Goal: Task Accomplishment & Management: Manage account settings

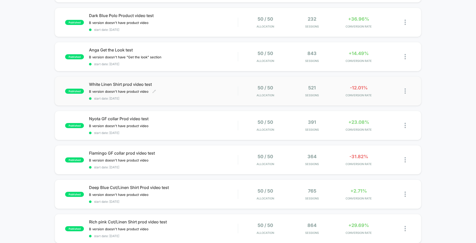
scroll to position [229, 0]
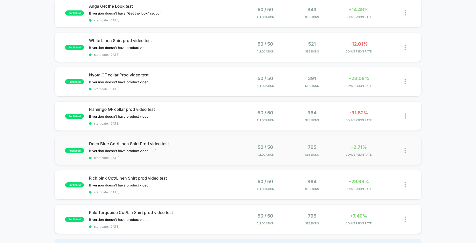
click at [177, 150] on div "B version doesn't have product video Click to edit experience details B version…" at bounding box center [141, 151] width 104 height 4
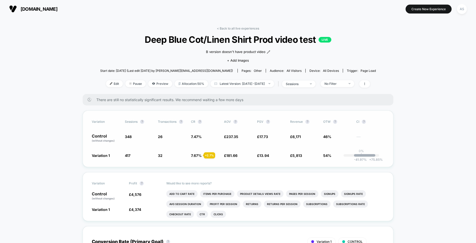
scroll to position [25, 0]
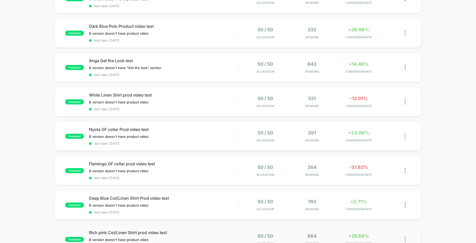
scroll to position [229, 0]
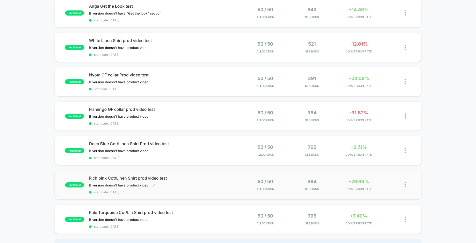
click at [186, 181] on div "Rich pink Cot/Linen Shirt prod video test B version doesn't have product video …" at bounding box center [163, 184] width 149 height 19
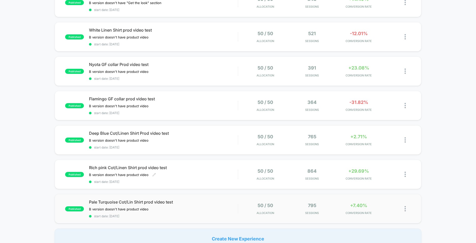
scroll to position [254, 0]
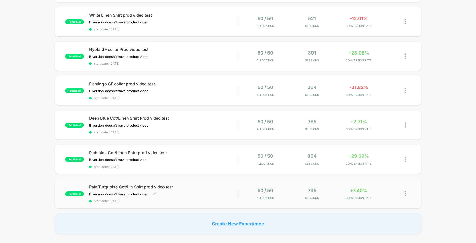
click at [179, 191] on div "Pale Turquoise Cot/Lin Shirt prod video test B version doesn't have product vid…" at bounding box center [163, 193] width 149 height 19
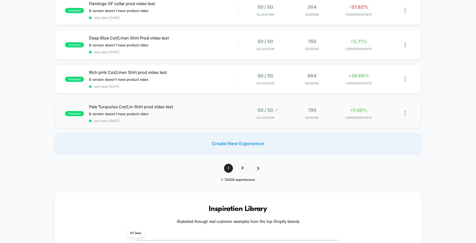
scroll to position [331, 0]
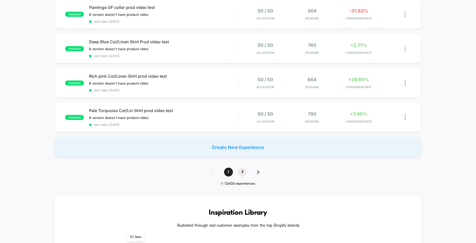
click at [242, 173] on span "2" at bounding box center [242, 171] width 9 height 9
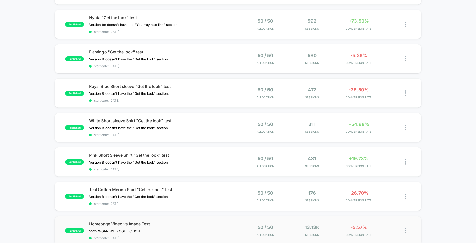
scroll to position [305, 0]
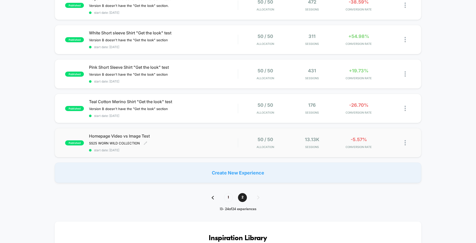
click at [201, 141] on div "Homepage Video vs Image Test SS25 WORN WILD COLLECTION Click to edit experience…" at bounding box center [163, 142] width 149 height 19
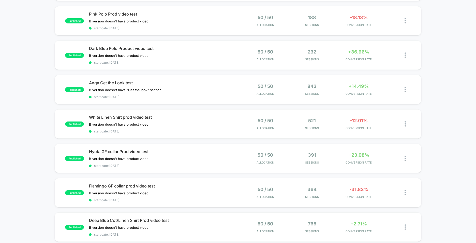
scroll to position [153, 0]
click at [183, 89] on div "B version doesn't have "Get the look" section Click to edit experience details …" at bounding box center [141, 89] width 104 height 4
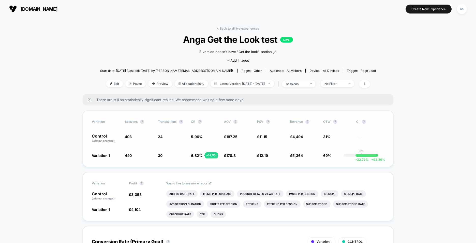
click at [105, 134] on p "Control (without changes)" at bounding box center [106, 138] width 28 height 9
click at [151, 84] on span "Preview" at bounding box center [160, 83] width 24 height 7
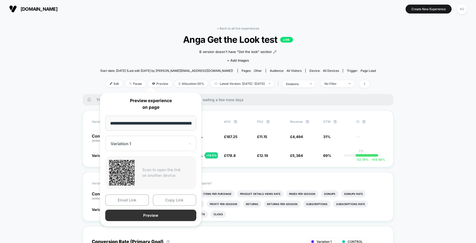
click at [154, 215] on button "Preview" at bounding box center [150, 214] width 91 height 11
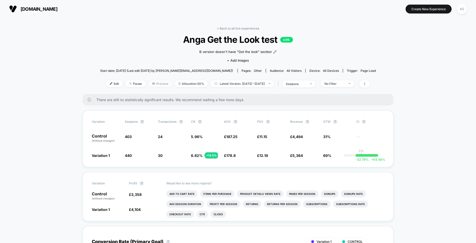
click at [158, 82] on span "Preview" at bounding box center [160, 83] width 24 height 7
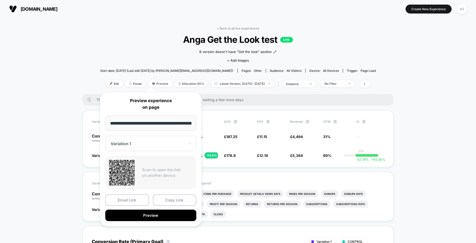
click at [141, 146] on div "Variation 1" at bounding box center [147, 143] width 75 height 6
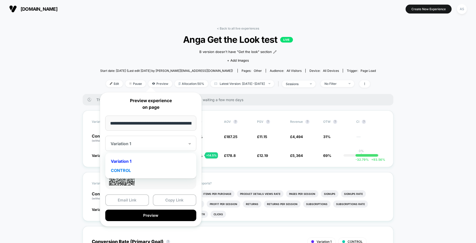
click at [131, 170] on div "CONTROL" at bounding box center [151, 170] width 86 height 9
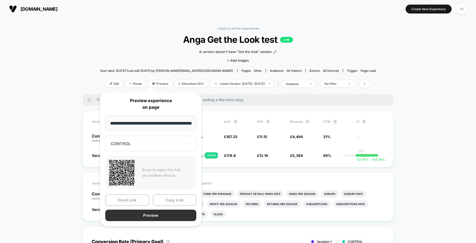
click at [144, 215] on button "Preview" at bounding box center [150, 214] width 91 height 11
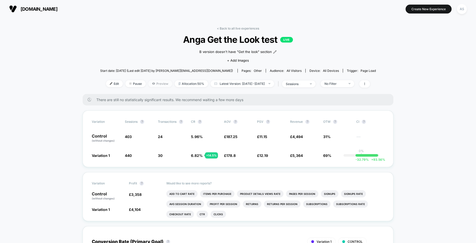
click at [153, 84] on span "Preview" at bounding box center [160, 83] width 24 height 7
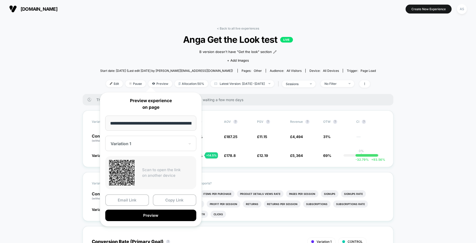
click at [148, 146] on div "Variation 1" at bounding box center [150, 143] width 91 height 15
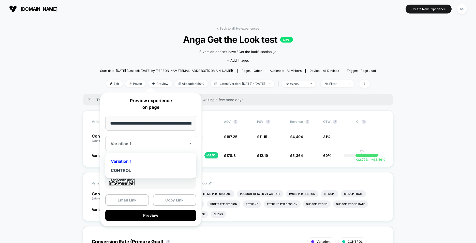
click at [132, 161] on div "Variation 1" at bounding box center [151, 160] width 86 height 9
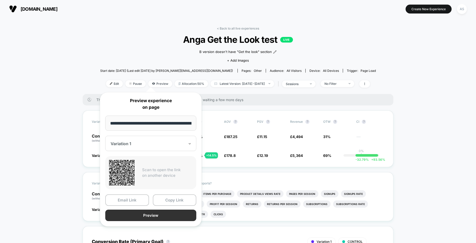
click at [156, 218] on button "Preview" at bounding box center [150, 214] width 91 height 11
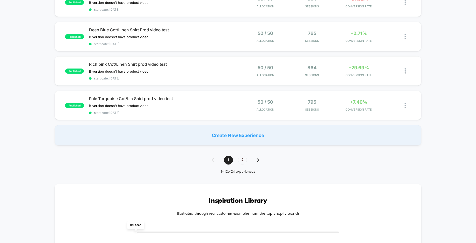
scroll to position [356, 0]
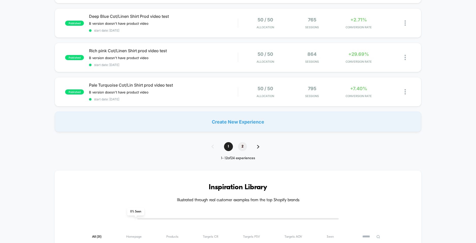
click at [244, 145] on span "2" at bounding box center [242, 146] width 9 height 9
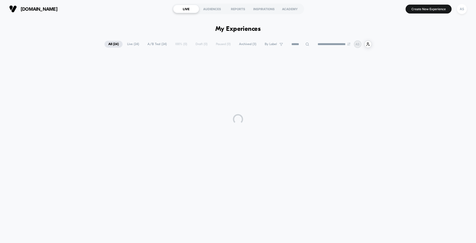
scroll to position [0, 0]
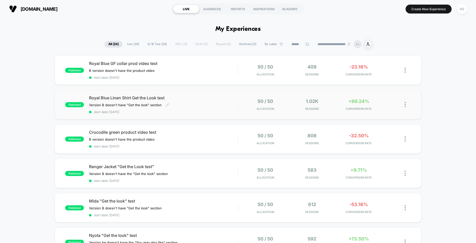
click at [191, 101] on div "Royal Blue Linen Shirt Get the Look test Version B doesn't have "Get the look" …" at bounding box center [163, 104] width 149 height 19
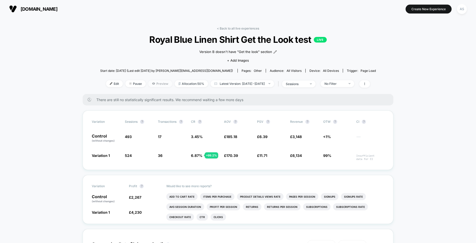
click at [148, 83] on span "Preview" at bounding box center [160, 83] width 24 height 7
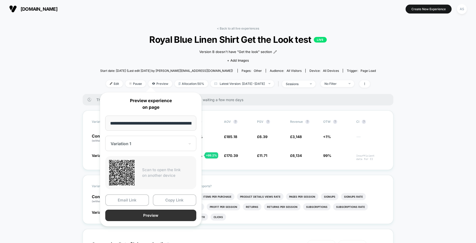
click at [149, 214] on button "Preview" at bounding box center [150, 214] width 91 height 11
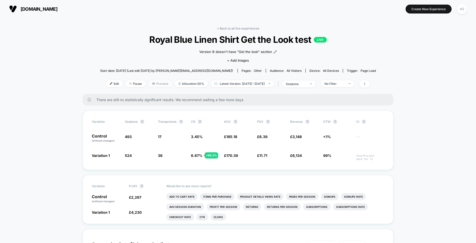
click at [151, 82] on span "Preview" at bounding box center [160, 83] width 24 height 7
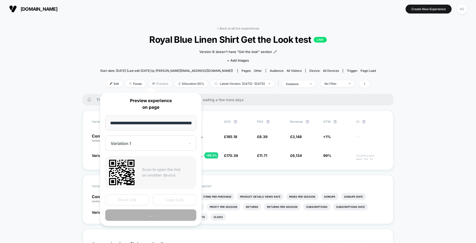
scroll to position [0, 69]
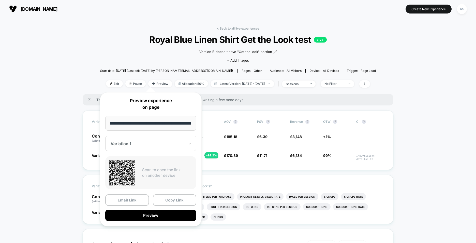
click at [141, 143] on div at bounding box center [148, 143] width 74 height 5
click at [131, 169] on div "CONTROL" at bounding box center [151, 170] width 86 height 9
click at [152, 216] on button "Preview" at bounding box center [150, 214] width 91 height 11
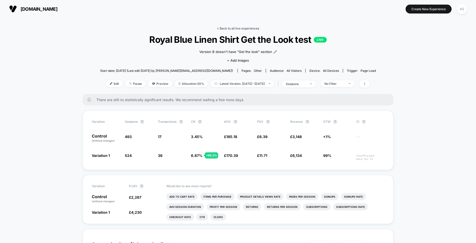
click at [244, 30] on link "< Back to all live experiences" at bounding box center [238, 28] width 42 height 4
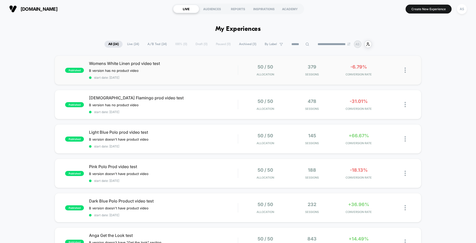
click at [406, 68] on img at bounding box center [405, 69] width 1 height 5
click at [198, 69] on div "Womens White Linen prod video test B version has no product video Click to edit…" at bounding box center [163, 70] width 149 height 19
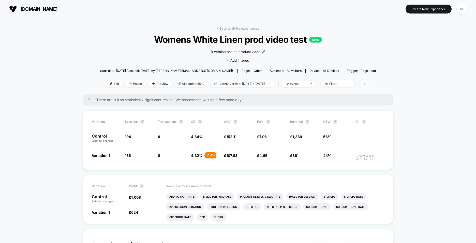
click at [366, 83] on icon at bounding box center [364, 83] width 3 height 3
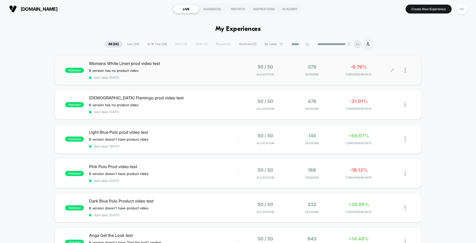
click at [407, 70] on div at bounding box center [408, 70] width 6 height 12
click at [376, 66] on div "Pause" at bounding box center [379, 63] width 46 height 11
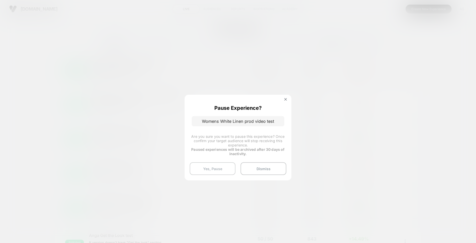
click at [211, 168] on button "Yes, Pause" at bounding box center [213, 168] width 46 height 13
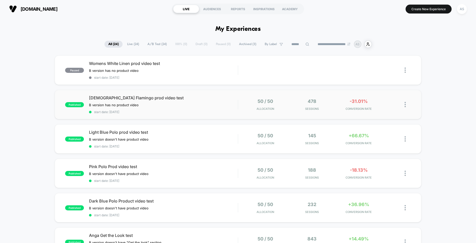
click at [405, 106] on img at bounding box center [405, 104] width 1 height 5
click at [380, 98] on div "Pause" at bounding box center [379, 98] width 46 height 11
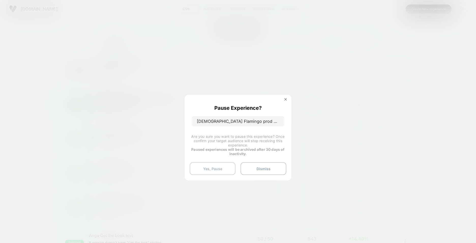
click at [209, 167] on button "Yes, Pause" at bounding box center [213, 168] width 46 height 13
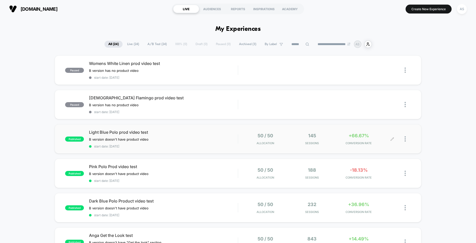
click at [406, 140] on div at bounding box center [408, 139] width 6 height 12
click at [371, 130] on div "Pause" at bounding box center [379, 132] width 46 height 11
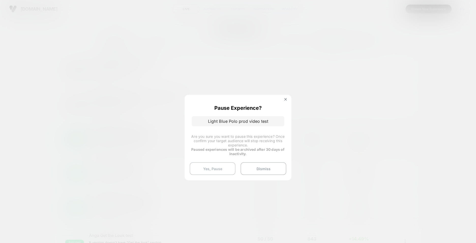
click at [209, 168] on button "Yes, Pause" at bounding box center [213, 168] width 46 height 13
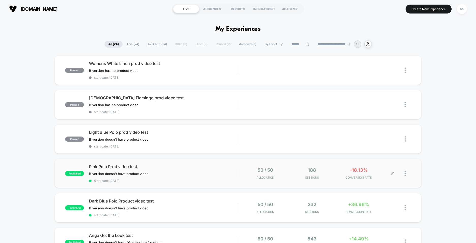
click at [405, 169] on div at bounding box center [408, 173] width 6 height 12
click at [373, 167] on div "Pause" at bounding box center [379, 166] width 46 height 11
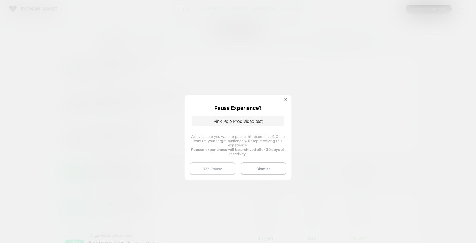
click at [205, 166] on button "Yes, Pause" at bounding box center [213, 168] width 46 height 13
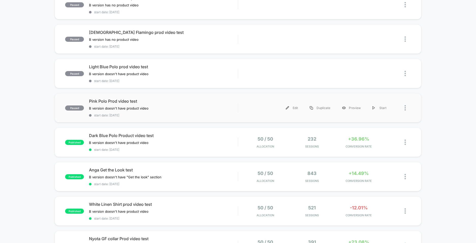
scroll to position [102, 0]
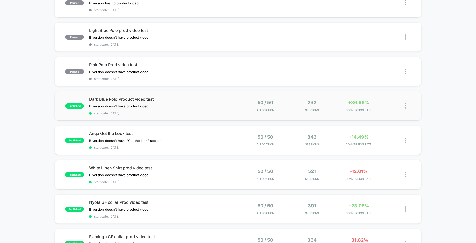
click at [404, 105] on div at bounding box center [401, 106] width 19 height 12
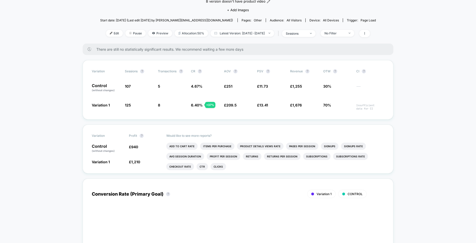
scroll to position [51, 0]
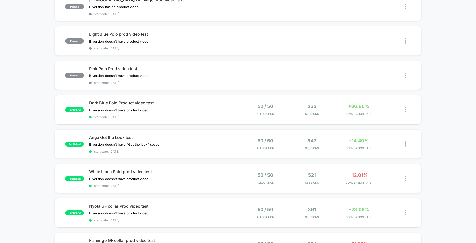
scroll to position [102, 0]
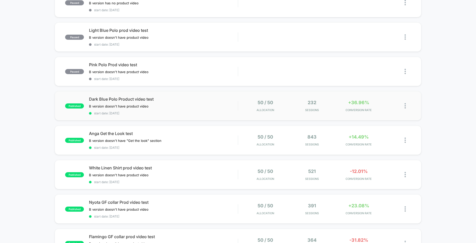
click at [414, 107] on div "published Dark Blue Polo Product video test B version doesn't have product vide…" at bounding box center [238, 105] width 366 height 29
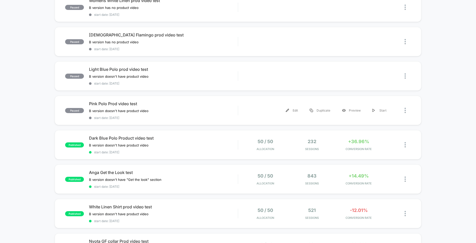
scroll to position [76, 0]
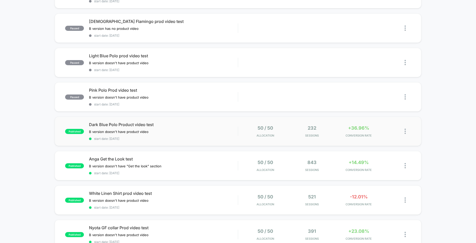
click at [405, 131] on img at bounding box center [405, 130] width 1 height 5
click at [376, 126] on div "Pause" at bounding box center [379, 125] width 46 height 11
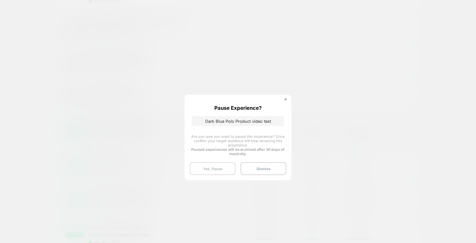
click at [221, 169] on button "Yes, Pause" at bounding box center [213, 168] width 46 height 13
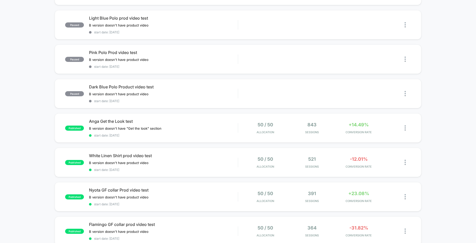
scroll to position [127, 0]
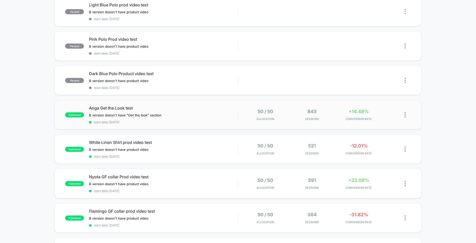
click at [405, 117] on img at bounding box center [405, 114] width 1 height 5
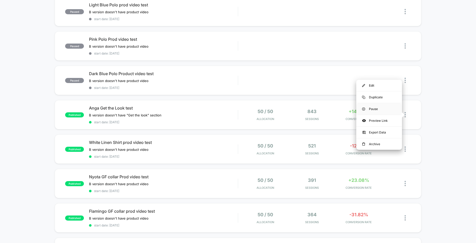
click at [368, 107] on div "Pause" at bounding box center [379, 108] width 46 height 11
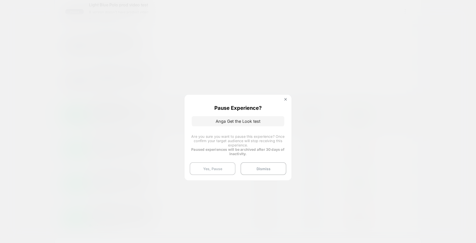
click at [214, 168] on button "Yes, Pause" at bounding box center [213, 168] width 46 height 13
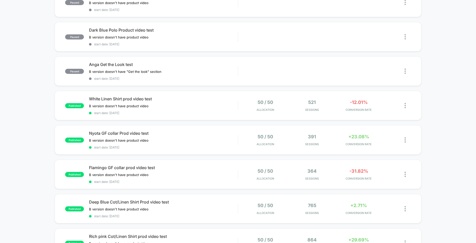
scroll to position [178, 0]
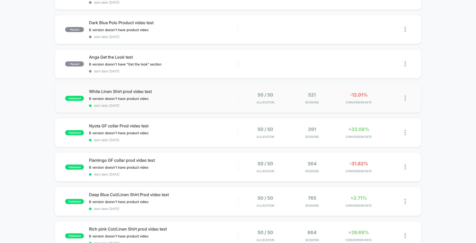
click at [405, 96] on img at bounding box center [405, 97] width 1 height 5
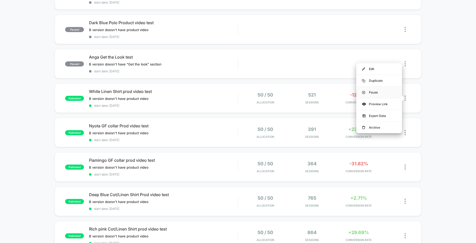
click at [381, 92] on div "Pause" at bounding box center [379, 91] width 46 height 11
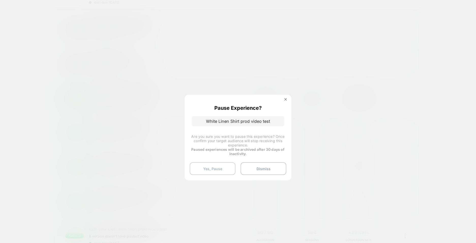
click at [211, 167] on button "Yes, Pause" at bounding box center [213, 168] width 46 height 13
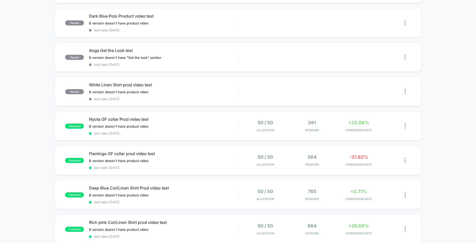
scroll to position [203, 0]
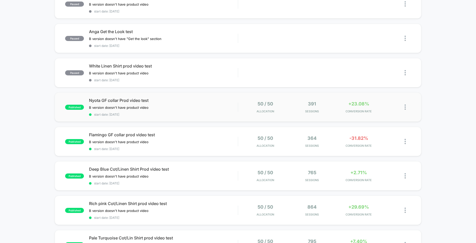
click at [405, 106] on img at bounding box center [405, 106] width 1 height 5
click at [368, 100] on div "Pause" at bounding box center [379, 100] width 46 height 11
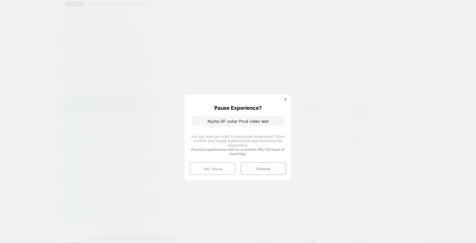
click at [213, 167] on button "Yes, Pause" at bounding box center [213, 168] width 46 height 13
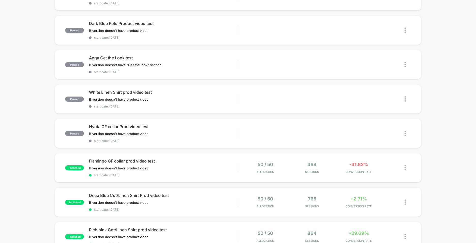
scroll to position [229, 0]
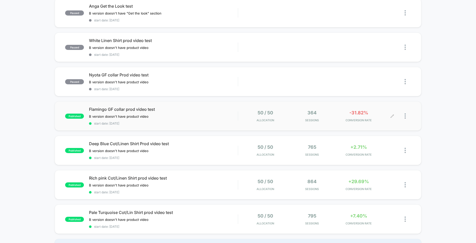
click at [406, 116] on div at bounding box center [408, 116] width 6 height 12
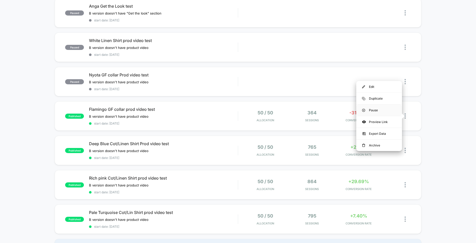
click at [378, 107] on div "Pause" at bounding box center [379, 109] width 46 height 11
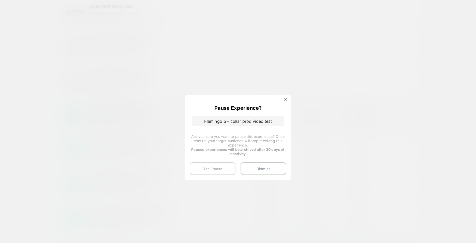
click at [212, 169] on button "Yes, Pause" at bounding box center [213, 168] width 46 height 13
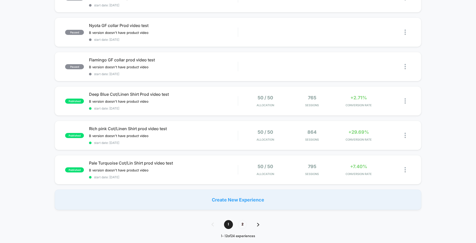
scroll to position [280, 0]
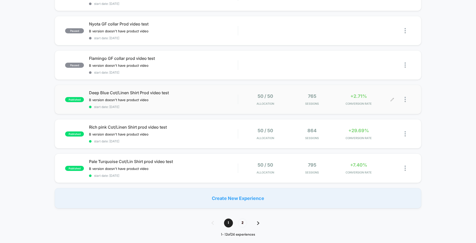
click at [406, 99] on div at bounding box center [408, 99] width 6 height 12
click at [384, 94] on div "Pause" at bounding box center [379, 93] width 46 height 11
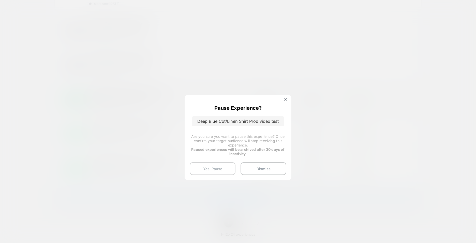
click at [217, 167] on button "Yes, Pause" at bounding box center [213, 168] width 46 height 13
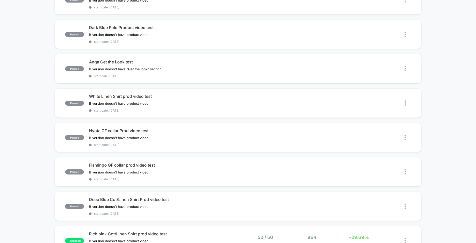
scroll to position [254, 0]
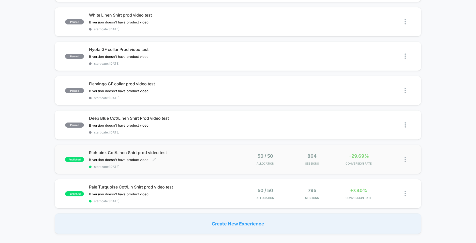
click at [174, 156] on div "Rich pink Cot/Linen Shirt prod video test B version doesn't have product video …" at bounding box center [163, 159] width 149 height 19
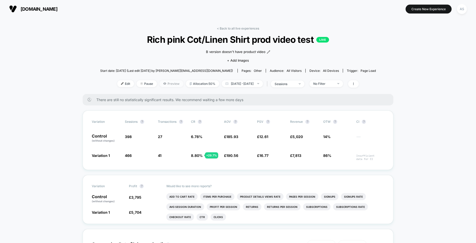
click at [161, 85] on span "Preview" at bounding box center [171, 83] width 24 height 7
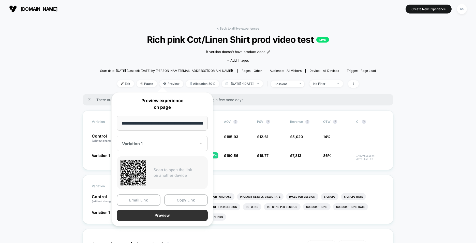
click at [161, 216] on button "Preview" at bounding box center [162, 214] width 91 height 11
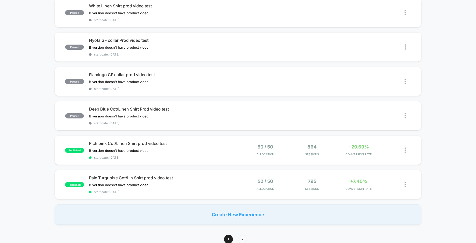
scroll to position [305, 0]
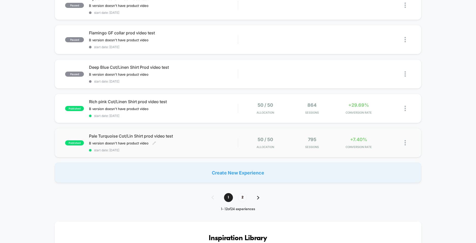
click at [184, 140] on div "Pale Turquoise Cot/Lin Shirt prod video test B version doesn't have product vid…" at bounding box center [163, 142] width 149 height 19
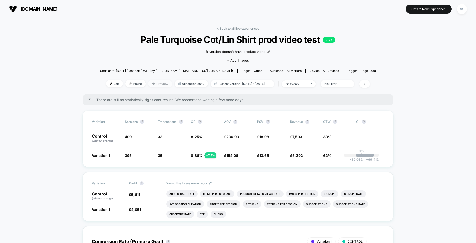
click at [148, 82] on span "Preview" at bounding box center [160, 83] width 24 height 7
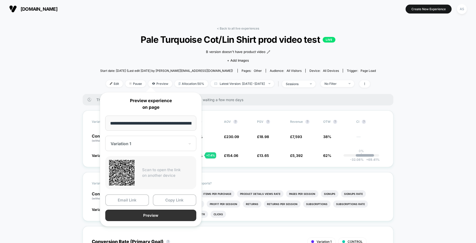
click at [151, 215] on button "Preview" at bounding box center [150, 214] width 91 height 11
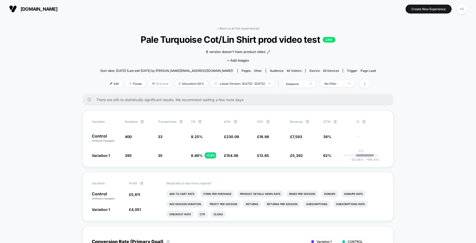
click at [151, 83] on span "Preview" at bounding box center [160, 83] width 24 height 7
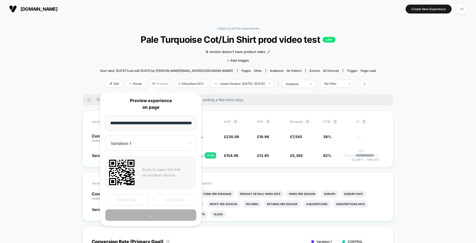
scroll to position [0, 39]
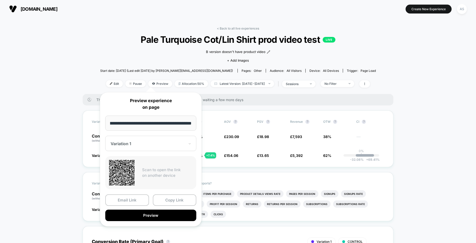
click at [137, 143] on div at bounding box center [148, 143] width 74 height 5
click at [126, 168] on div "CONTROL" at bounding box center [151, 170] width 86 height 9
click at [149, 214] on button "Preview" at bounding box center [150, 214] width 91 height 11
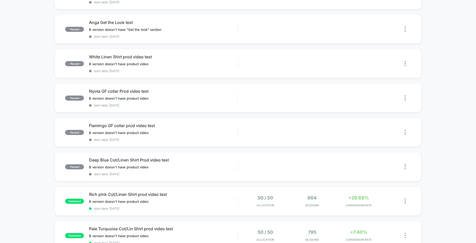
scroll to position [305, 0]
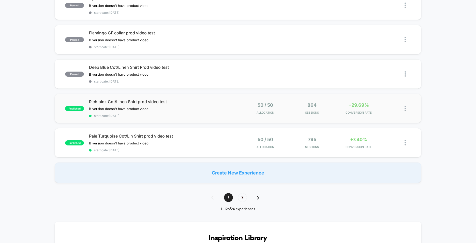
click at [406, 108] on img at bounding box center [405, 108] width 1 height 5
click at [380, 101] on div "Pause" at bounding box center [379, 102] width 46 height 11
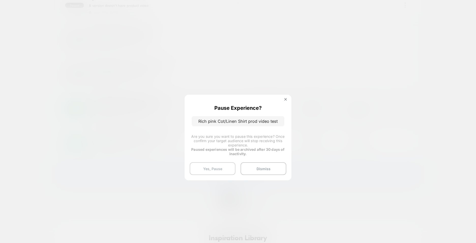
click at [210, 170] on button "Yes, Pause" at bounding box center [213, 168] width 46 height 13
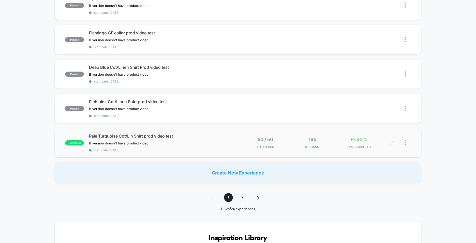
click at [406, 141] on div at bounding box center [408, 143] width 6 height 12
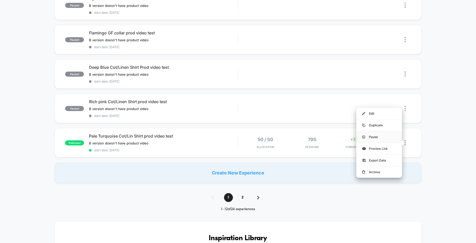
click at [373, 138] on div "Pause" at bounding box center [379, 136] width 46 height 11
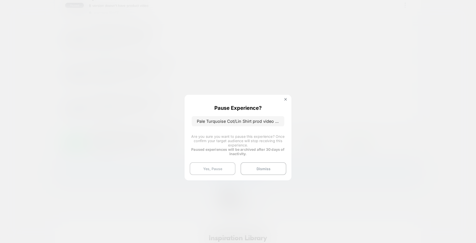
click at [211, 169] on button "Yes, Pause" at bounding box center [213, 168] width 46 height 13
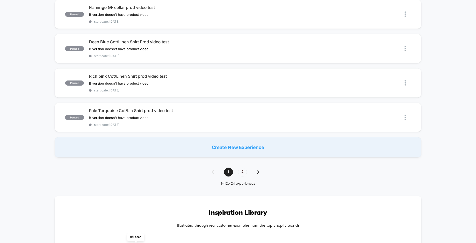
scroll to position [458, 0]
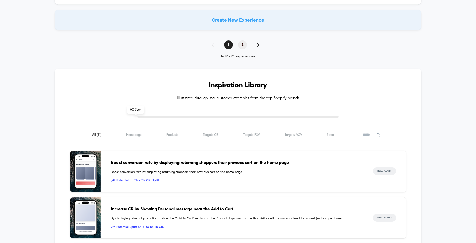
click at [242, 43] on span "2" at bounding box center [242, 44] width 9 height 9
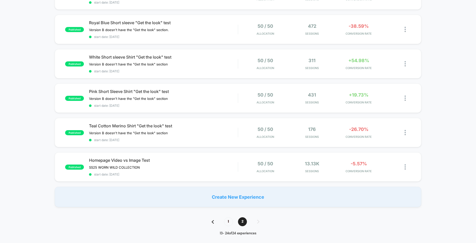
scroll to position [331, 0]
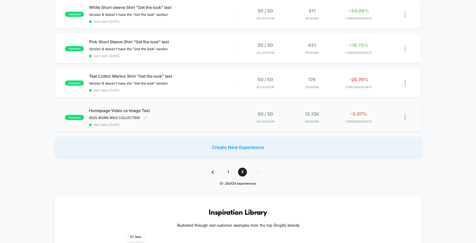
click at [188, 111] on span "Homepage Video vs Image Test" at bounding box center [163, 110] width 149 height 5
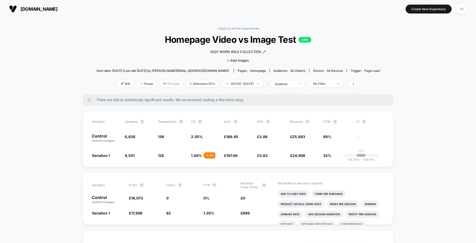
click at [163, 82] on span "Preview" at bounding box center [171, 83] width 24 height 7
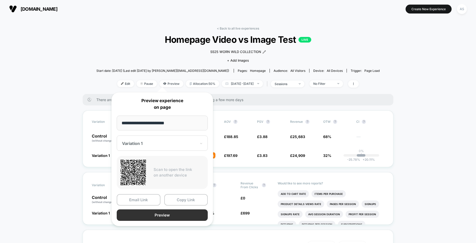
click at [163, 213] on button "Preview" at bounding box center [162, 214] width 91 height 11
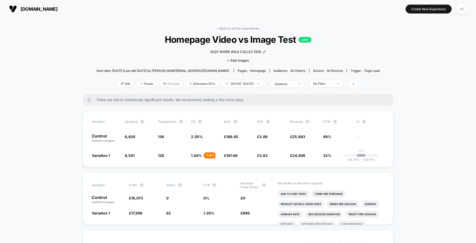
click at [163, 84] on span "Preview" at bounding box center [171, 83] width 24 height 7
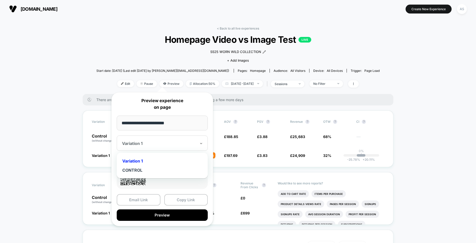
click at [147, 144] on div at bounding box center [159, 143] width 74 height 5
click at [137, 171] on div "CONTROL" at bounding box center [162, 169] width 86 height 9
click at [158, 219] on button "Preview" at bounding box center [162, 214] width 91 height 11
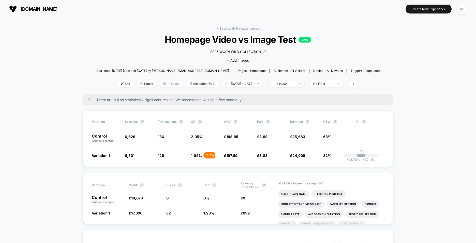
click at [167, 84] on span "Preview" at bounding box center [171, 83] width 24 height 7
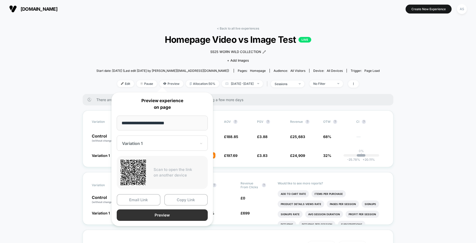
click at [167, 214] on button "Preview" at bounding box center [162, 214] width 91 height 11
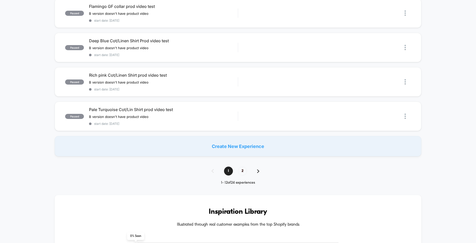
scroll to position [331, 0]
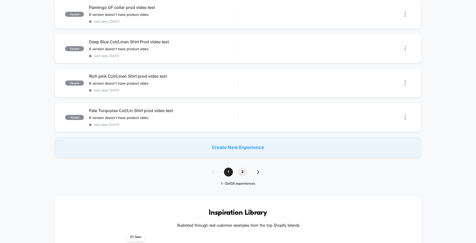
click at [242, 172] on span "2" at bounding box center [242, 171] width 9 height 9
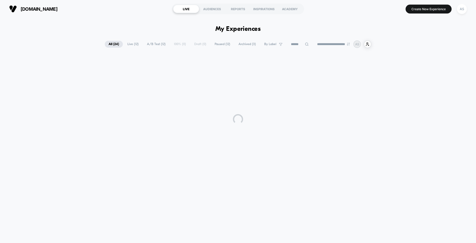
scroll to position [0, 0]
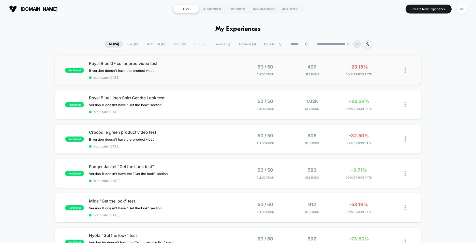
click at [405, 71] on img at bounding box center [405, 69] width 1 height 5
click at [374, 64] on div "Pause" at bounding box center [379, 63] width 46 height 11
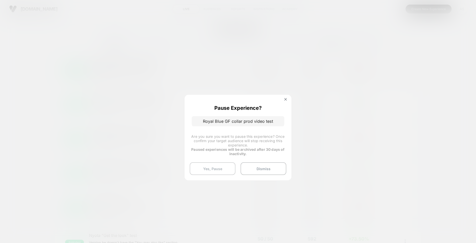
click at [211, 170] on button "Yes, Pause" at bounding box center [213, 168] width 46 height 13
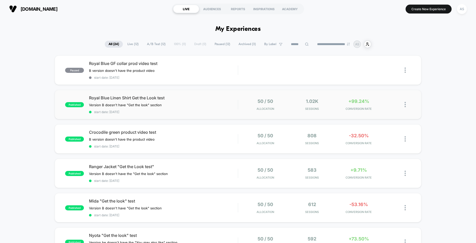
click at [405, 104] on img at bounding box center [405, 104] width 1 height 5
click at [381, 97] on div "Pause" at bounding box center [379, 98] width 46 height 11
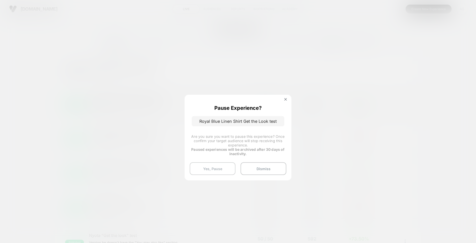
click at [212, 168] on button "Yes, Pause" at bounding box center [213, 168] width 46 height 13
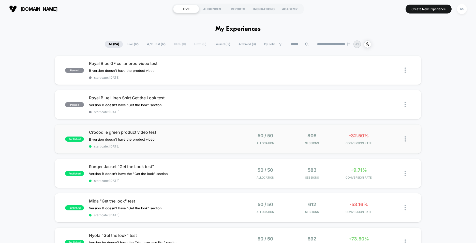
click at [405, 139] on img at bounding box center [405, 138] width 1 height 5
click at [382, 133] on div "Pause" at bounding box center [379, 132] width 46 height 11
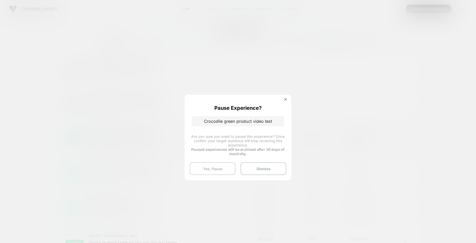
click at [213, 165] on button "Yes, Pause" at bounding box center [213, 168] width 46 height 13
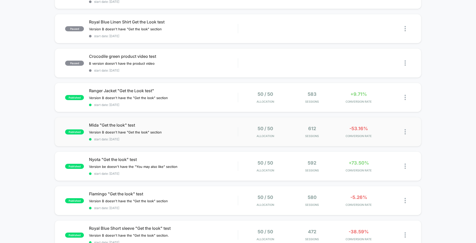
scroll to position [102, 0]
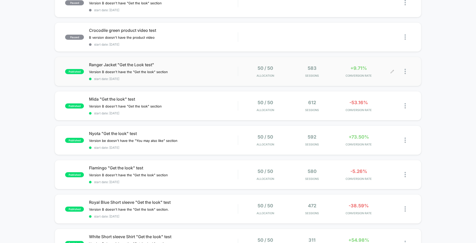
click at [407, 71] on div at bounding box center [408, 71] width 6 height 12
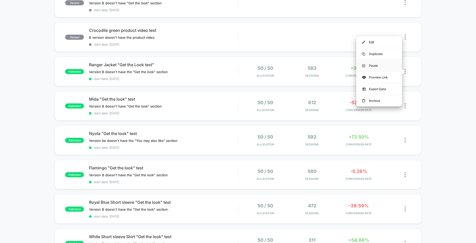
click at [375, 67] on div "Pause" at bounding box center [379, 65] width 46 height 11
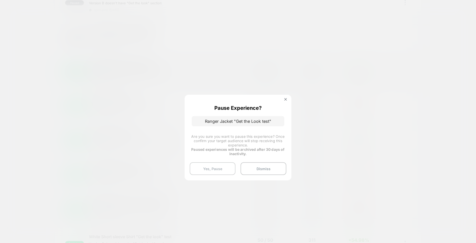
click at [208, 171] on button "Yes, Pause" at bounding box center [213, 168] width 46 height 13
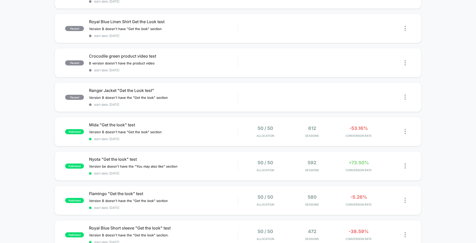
scroll to position [76, 0]
click at [406, 132] on img at bounding box center [405, 130] width 1 height 5
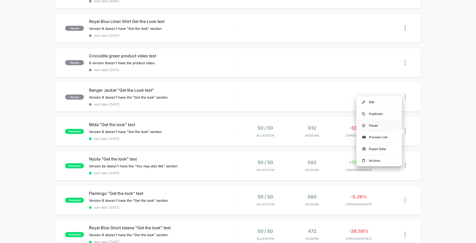
click at [374, 127] on div "Pause" at bounding box center [379, 125] width 46 height 11
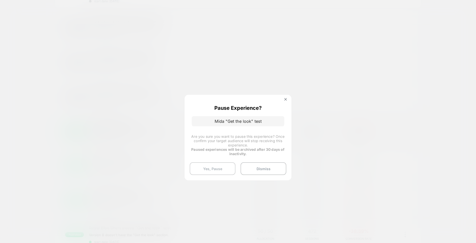
click at [204, 166] on button "Yes, Pause" at bounding box center [213, 168] width 46 height 13
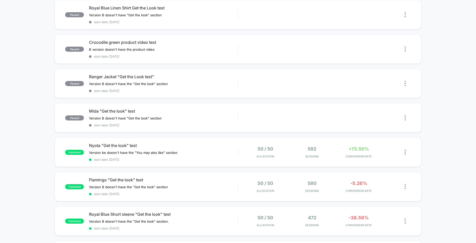
scroll to position [102, 0]
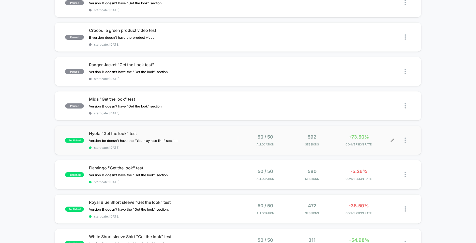
click at [406, 139] on div at bounding box center [408, 140] width 6 height 12
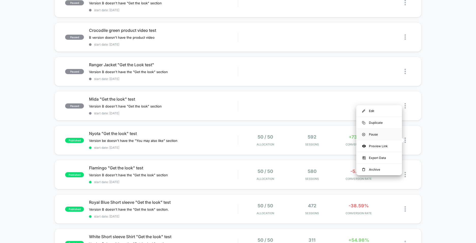
click at [370, 134] on div "Pause" at bounding box center [379, 133] width 46 height 11
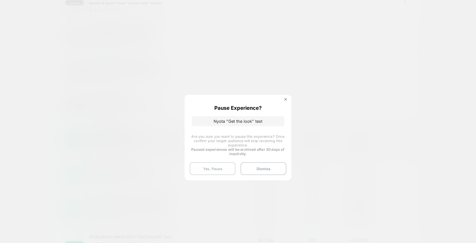
click at [210, 167] on button "Yes, Pause" at bounding box center [213, 168] width 46 height 13
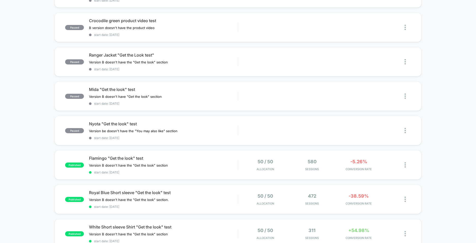
scroll to position [127, 0]
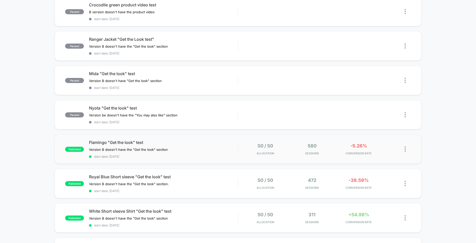
click at [405, 149] on img at bounding box center [405, 148] width 1 height 5
click at [369, 143] on div "Pause" at bounding box center [379, 142] width 46 height 11
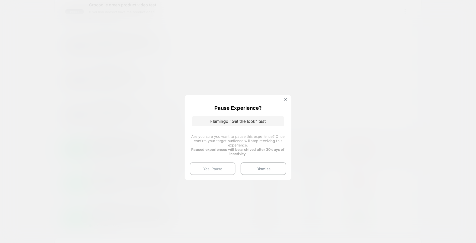
click at [210, 166] on button "Yes, Pause" at bounding box center [213, 168] width 46 height 13
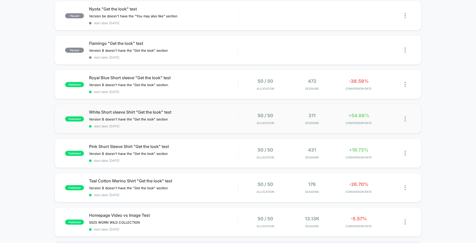
scroll to position [229, 0]
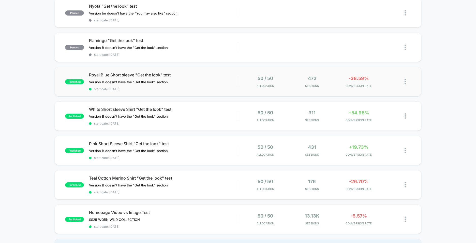
click at [406, 82] on img at bounding box center [405, 81] width 1 height 5
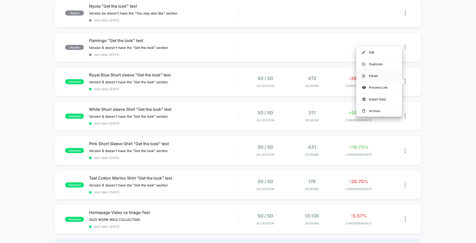
click at [373, 75] on div "Pause" at bounding box center [379, 75] width 46 height 11
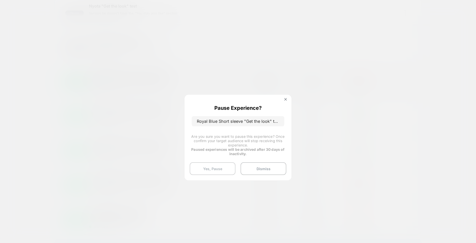
click at [220, 168] on button "Yes, Pause" at bounding box center [213, 168] width 46 height 13
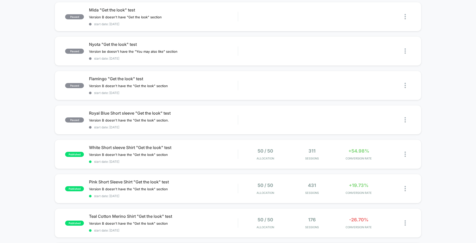
scroll to position [254, 0]
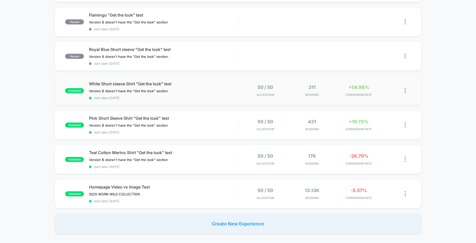
click at [405, 90] on img at bounding box center [405, 90] width 1 height 5
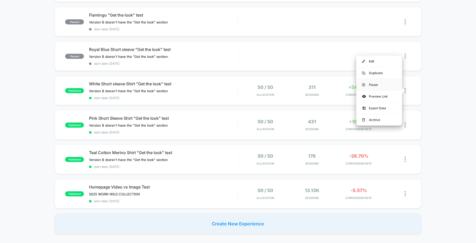
click at [372, 83] on div "Pause" at bounding box center [379, 84] width 46 height 11
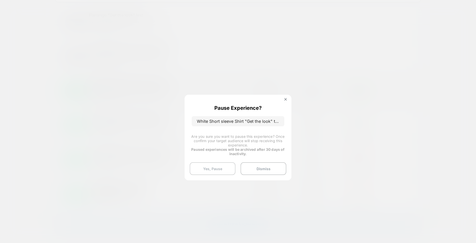
click at [206, 165] on button "Yes, Pause" at bounding box center [213, 168] width 46 height 13
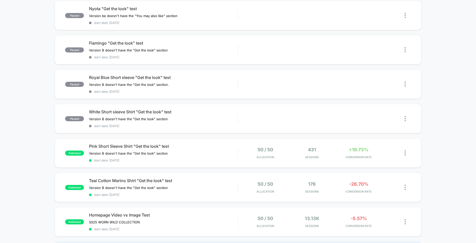
scroll to position [229, 0]
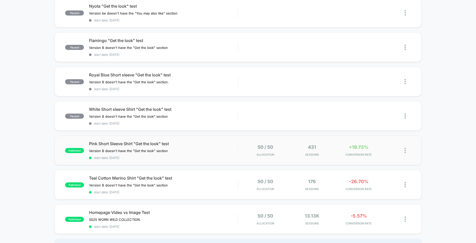
click at [405, 151] on img at bounding box center [405, 150] width 1 height 5
click at [367, 146] on div "Pause" at bounding box center [379, 144] width 46 height 11
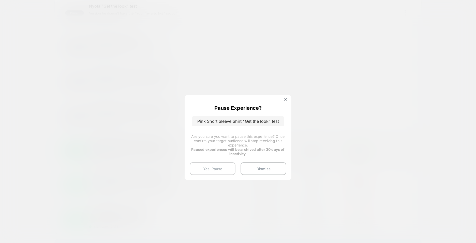
click at [213, 168] on button "Yes, Pause" at bounding box center [213, 168] width 46 height 13
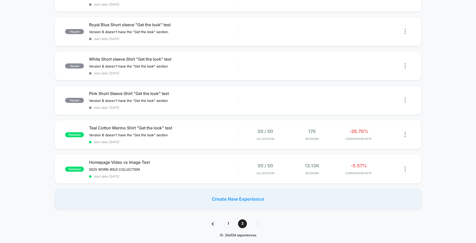
scroll to position [280, 0]
click at [406, 135] on div at bounding box center [408, 134] width 6 height 12
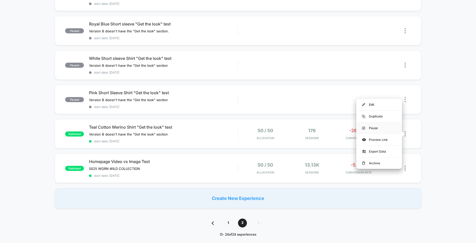
click at [372, 127] on div "Pause" at bounding box center [379, 127] width 46 height 11
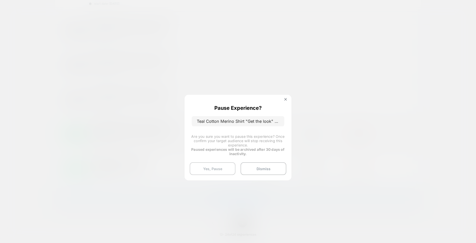
click at [201, 171] on button "Yes, Pause" at bounding box center [213, 168] width 46 height 13
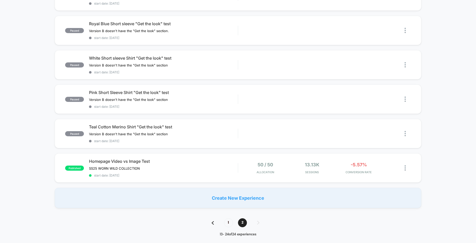
scroll to position [305, 0]
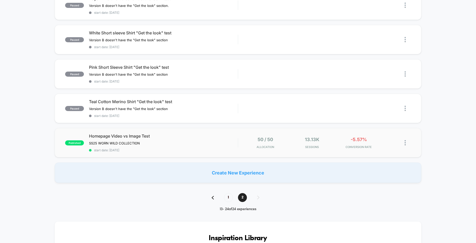
click at [405, 143] on img at bounding box center [405, 142] width 1 height 5
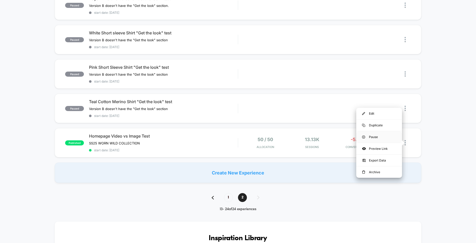
click at [372, 136] on div "Pause" at bounding box center [379, 136] width 46 height 11
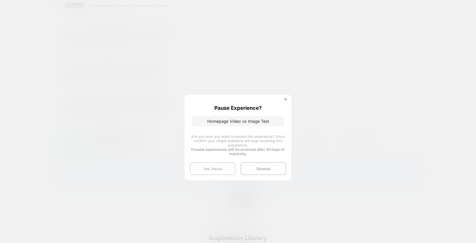
click at [220, 163] on button "Yes, Pause" at bounding box center [213, 168] width 46 height 13
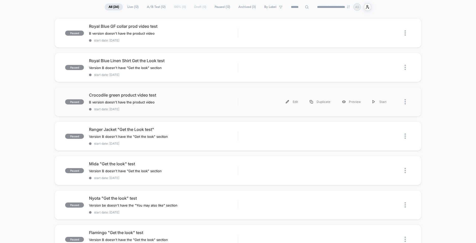
scroll to position [0, 0]
